Goal: Transaction & Acquisition: Subscribe to service/newsletter

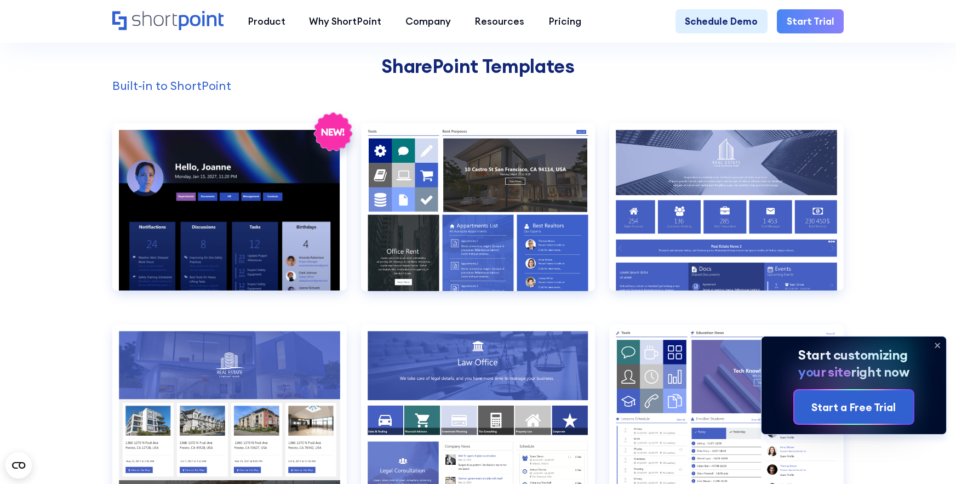
scroll to position [1021, 0]
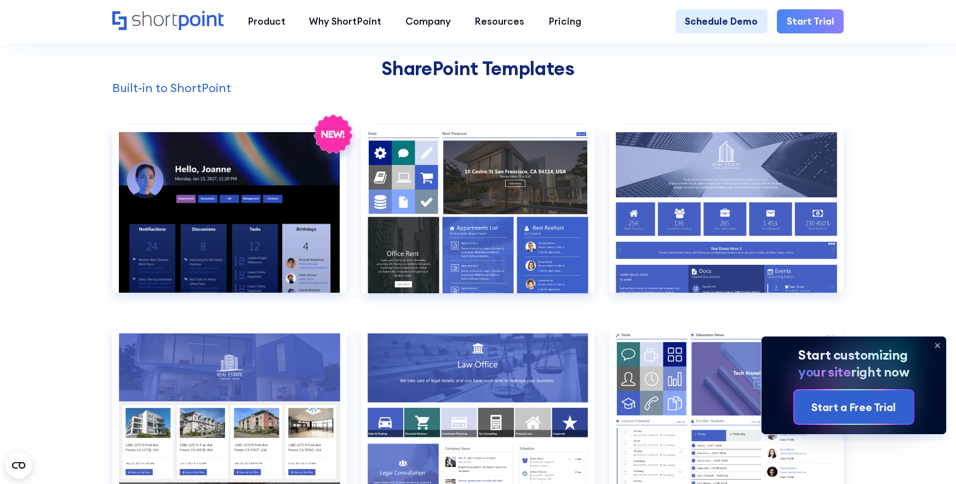
click at [934, 345] on icon at bounding box center [938, 346] width 18 height 18
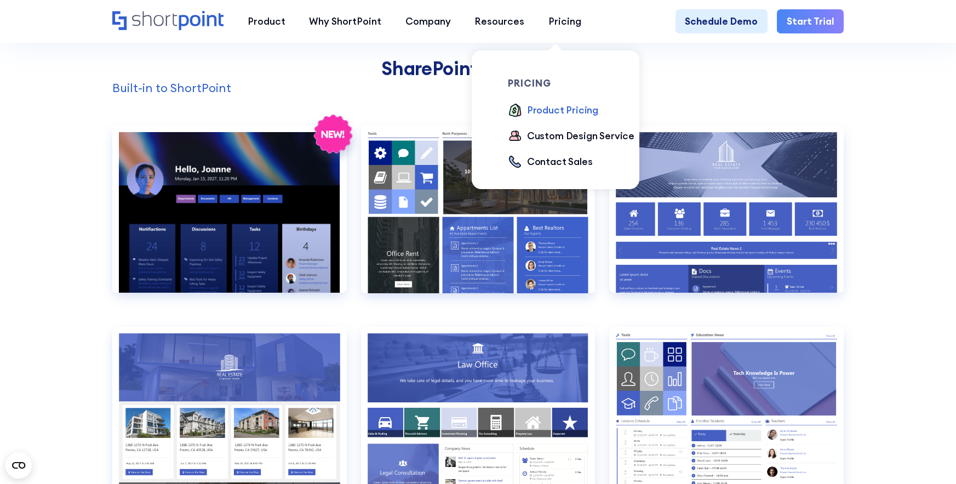
click at [540, 107] on div "Product Pricing" at bounding box center [562, 110] width 71 height 14
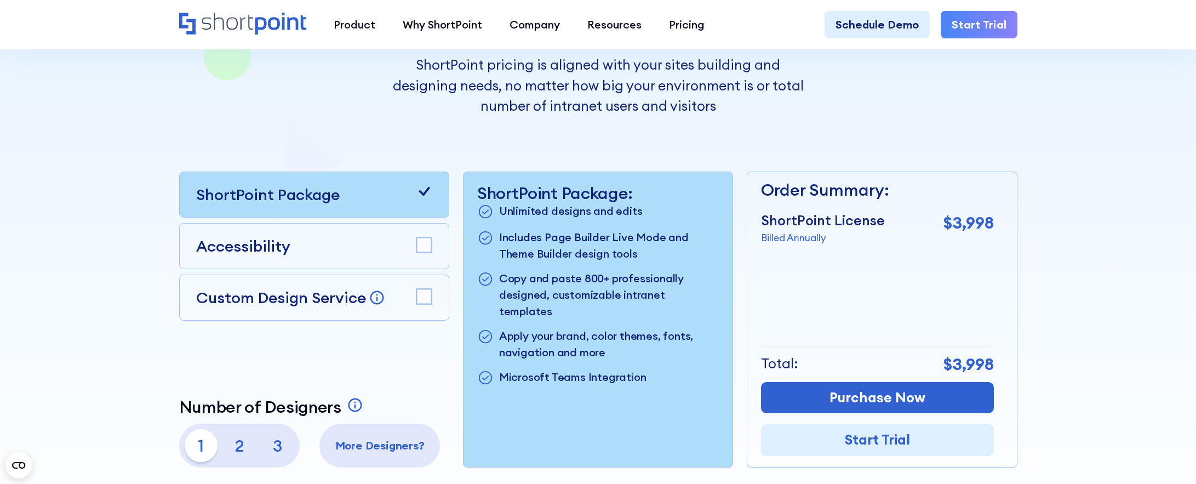
scroll to position [275, 0]
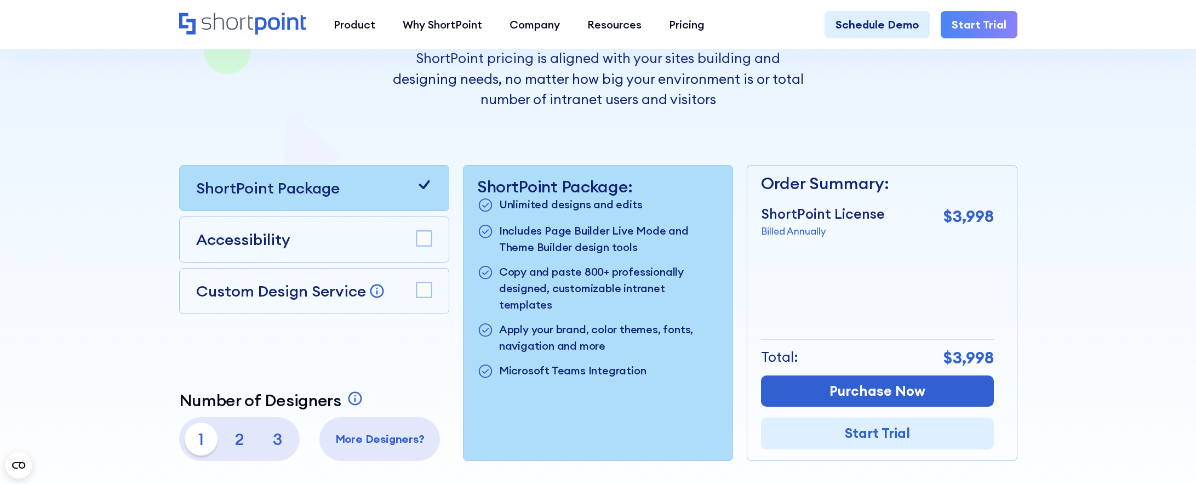
click at [236, 438] on p "2" at bounding box center [239, 439] width 33 height 33
click at [271, 440] on p "3" at bounding box center [277, 439] width 33 height 33
click at [418, 290] on rect at bounding box center [424, 289] width 15 height 15
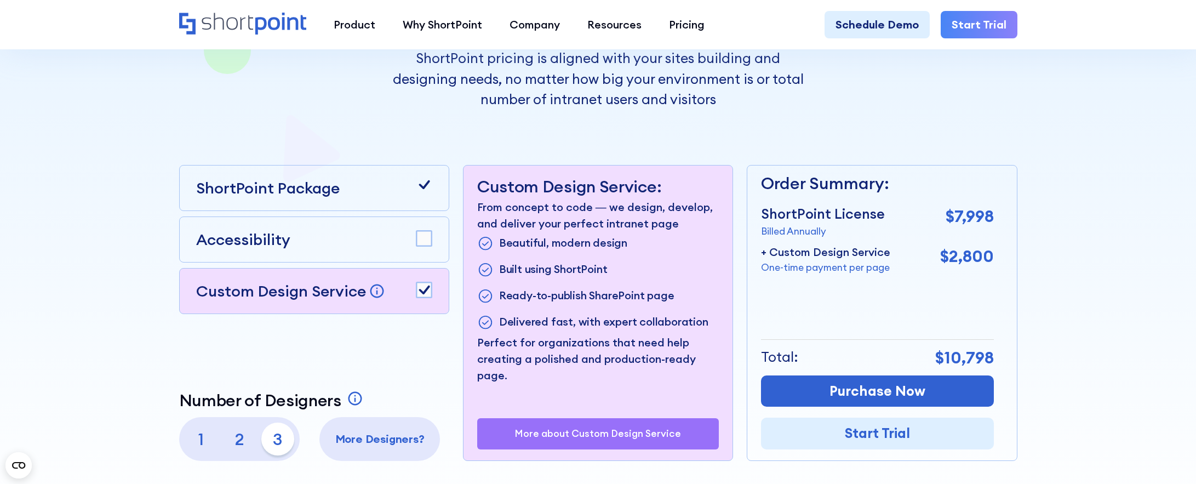
click at [425, 291] on icon at bounding box center [424, 290] width 11 height 9
